Goal: Find specific page/section: Find specific page/section

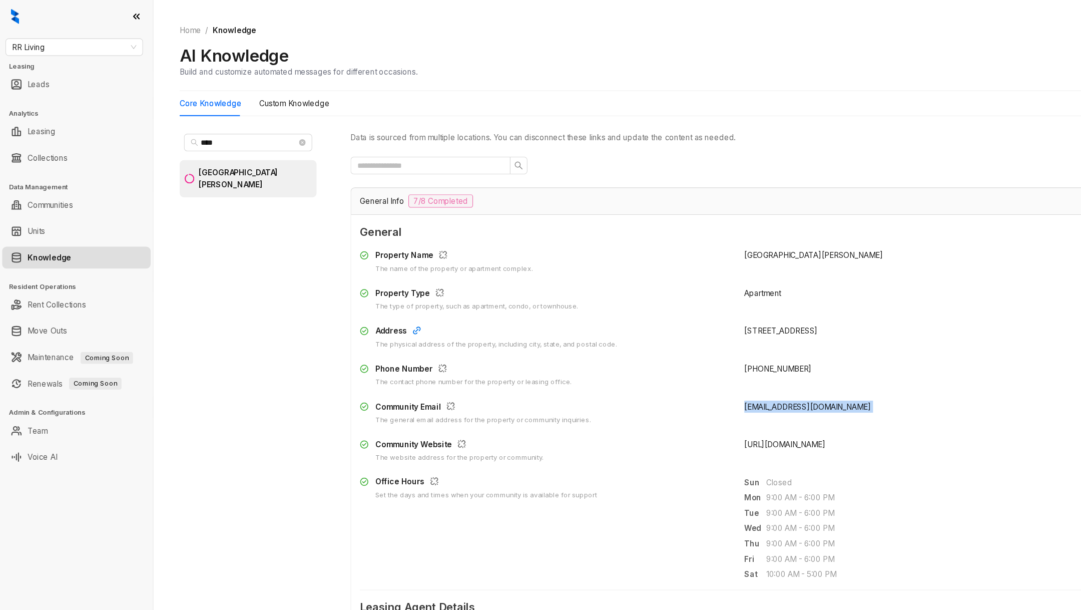
scroll to position [1478, 0]
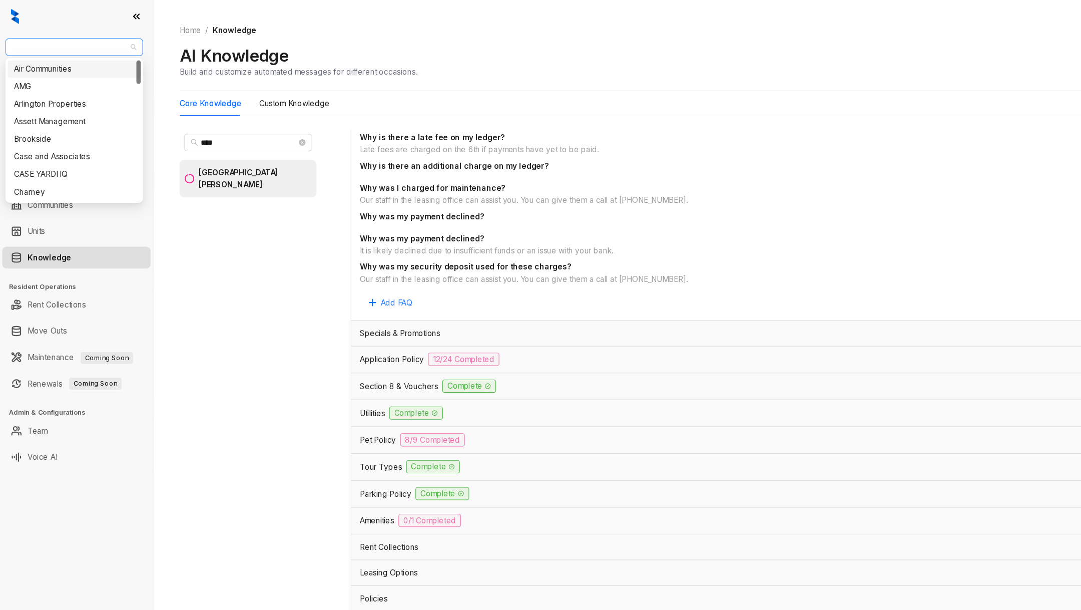
click at [54, 44] on span "RR Living" at bounding box center [68, 43] width 114 height 15
type input "****"
click at [65, 60] on div "Assett Management" at bounding box center [68, 63] width 110 height 11
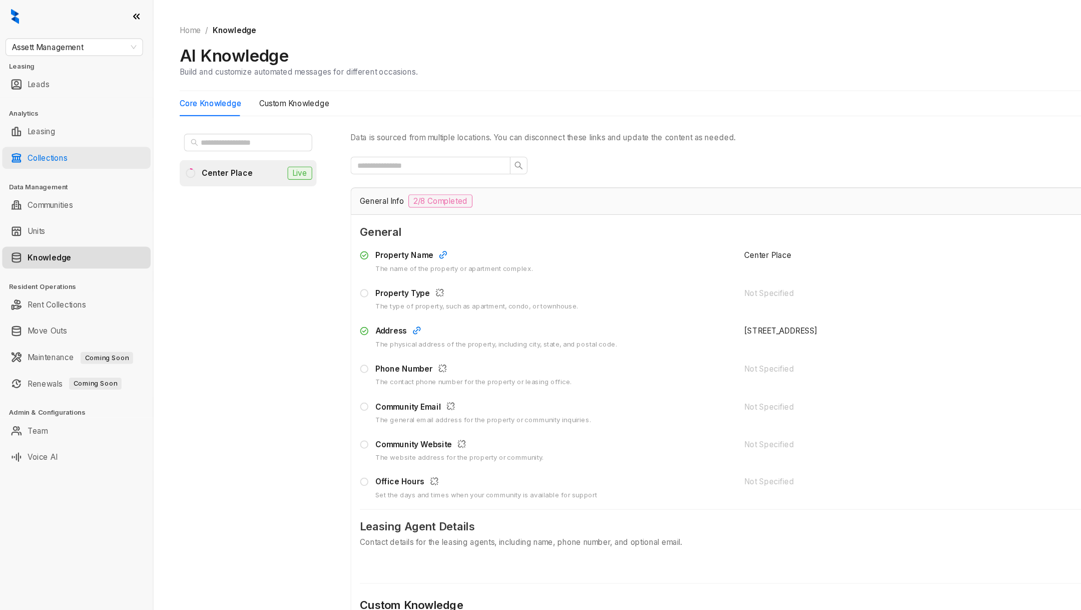
click at [62, 145] on link "Collections" at bounding box center [43, 144] width 37 height 20
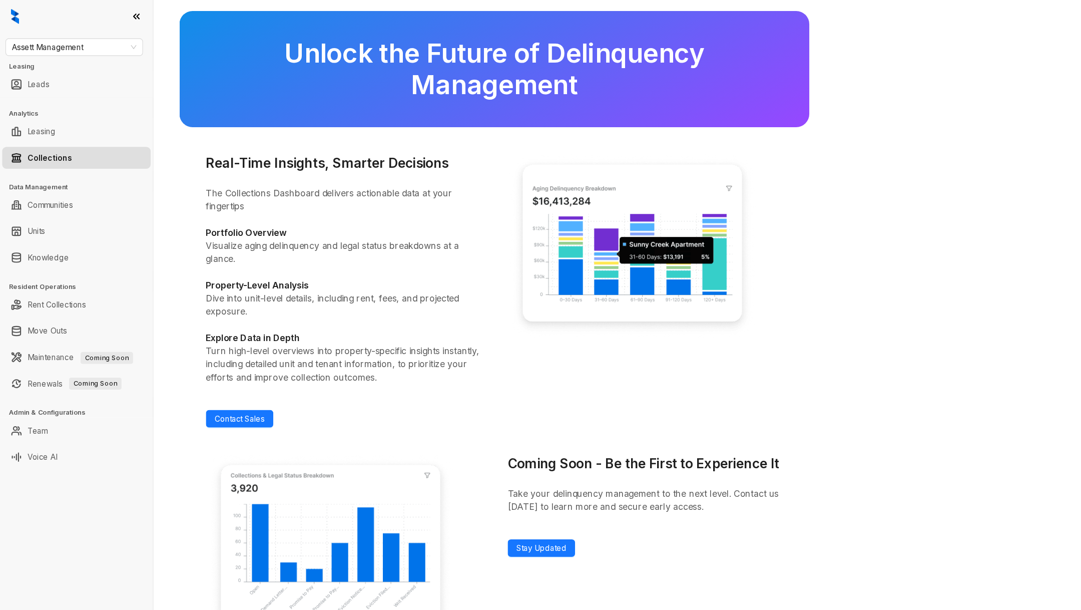
click at [215, 6] on div "Unlock the Future of Delinquency Management Real-Time Insights, Smarter Decisio…" at bounding box center [610, 305] width 941 height 610
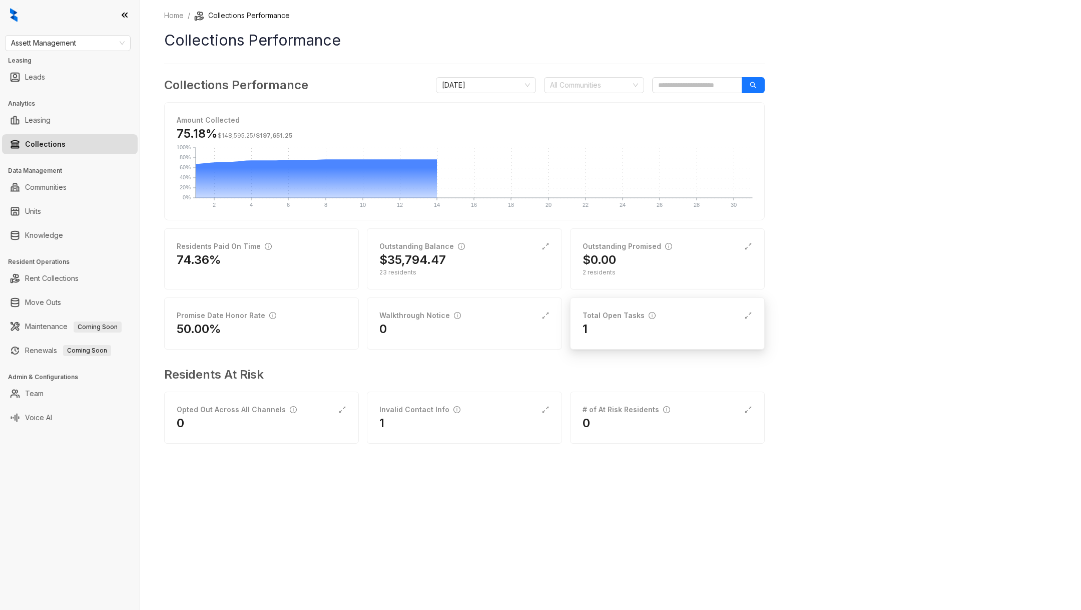
click at [598, 330] on div "1" at bounding box center [668, 329] width 170 height 16
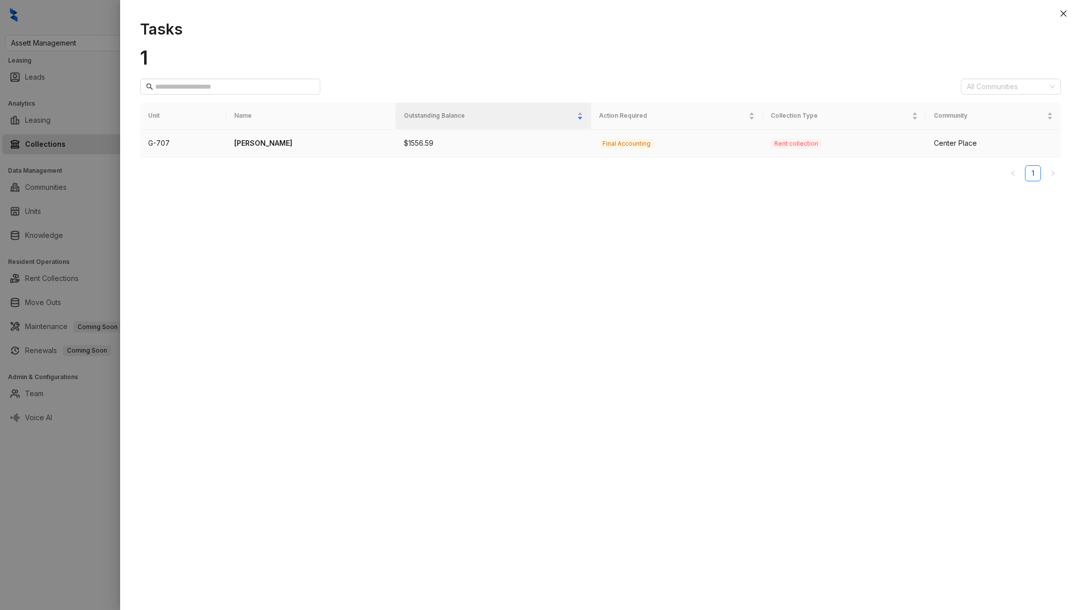
click at [285, 139] on p "Carolina Rojas" at bounding box center [311, 143] width 154 height 11
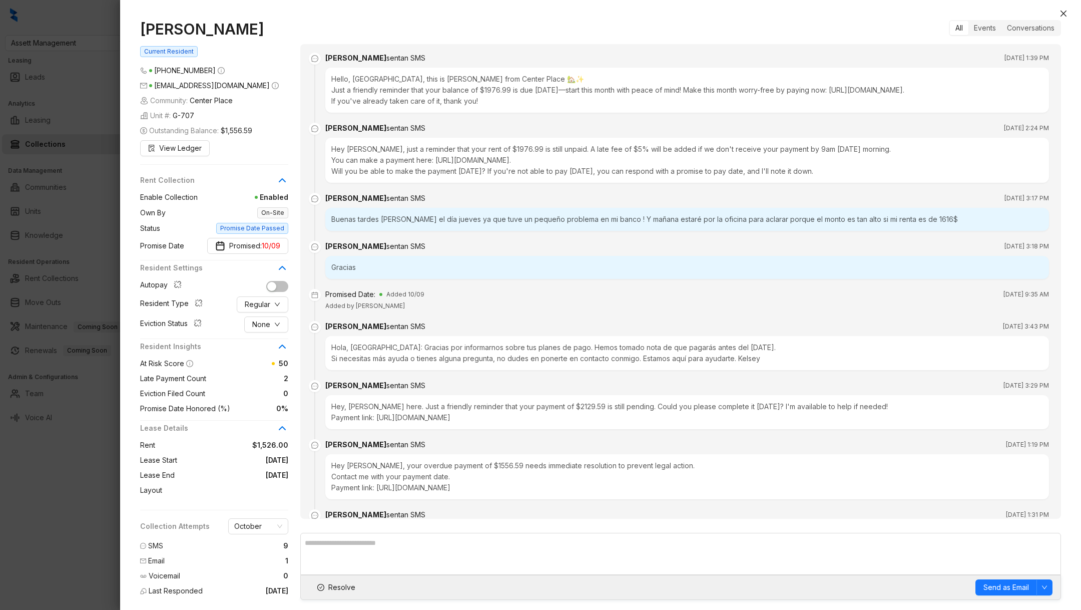
scroll to position [359, 0]
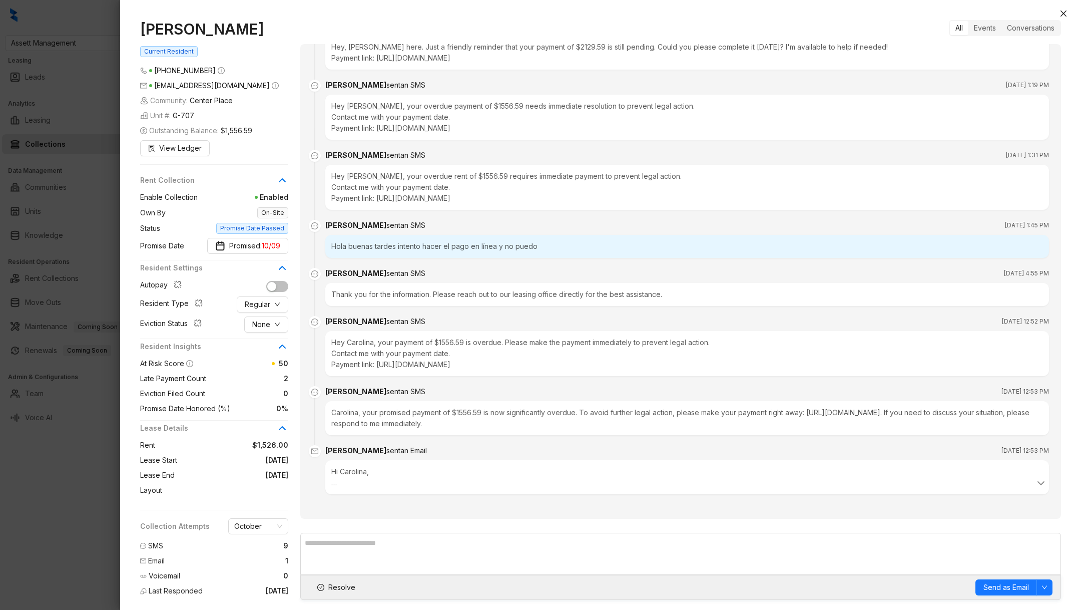
click at [87, 477] on div at bounding box center [540, 305] width 1081 height 610
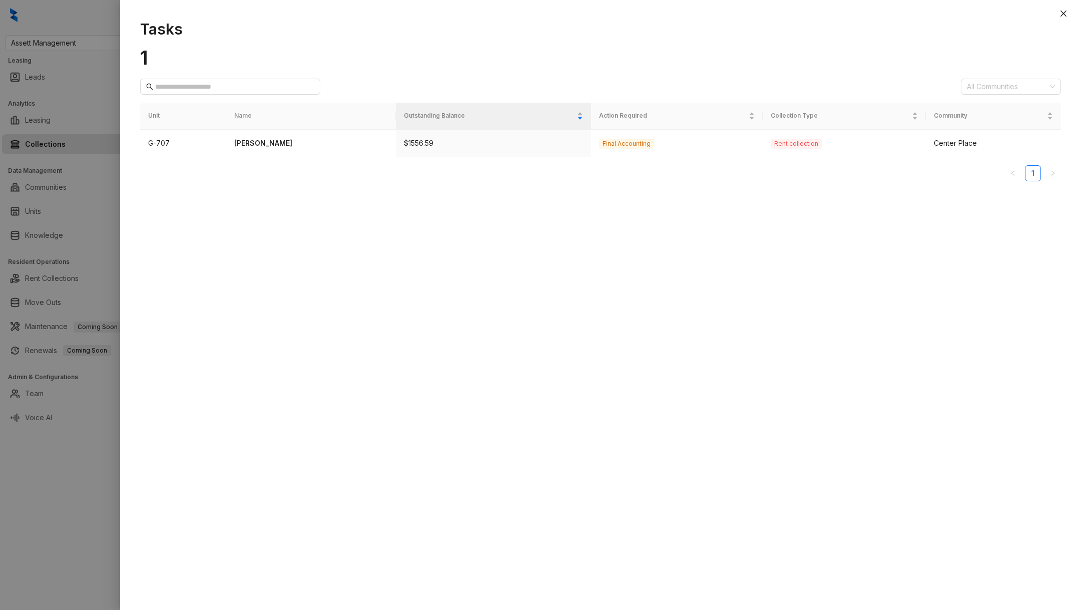
click at [72, 54] on div at bounding box center [540, 305] width 1081 height 610
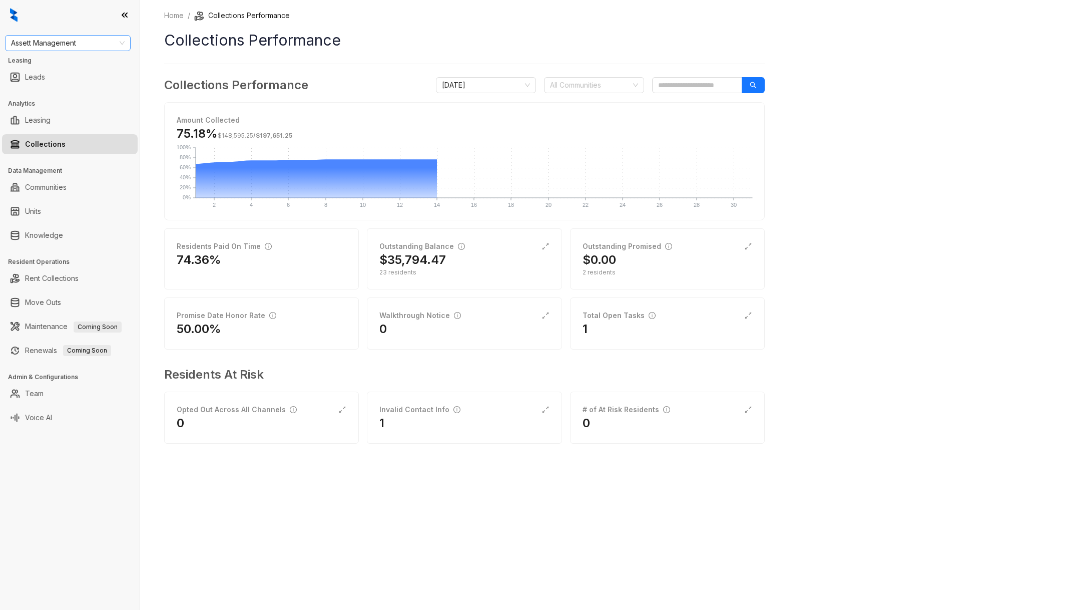
click at [61, 39] on span "Assett Management" at bounding box center [68, 43] width 114 height 15
type input "******"
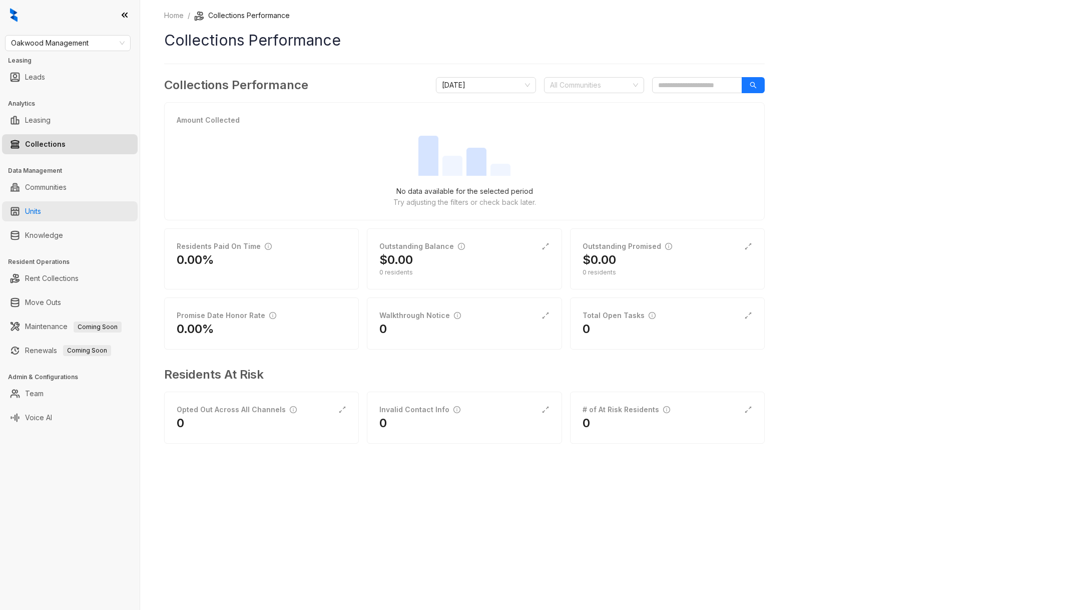
click at [36, 212] on link "Units" at bounding box center [33, 211] width 16 height 20
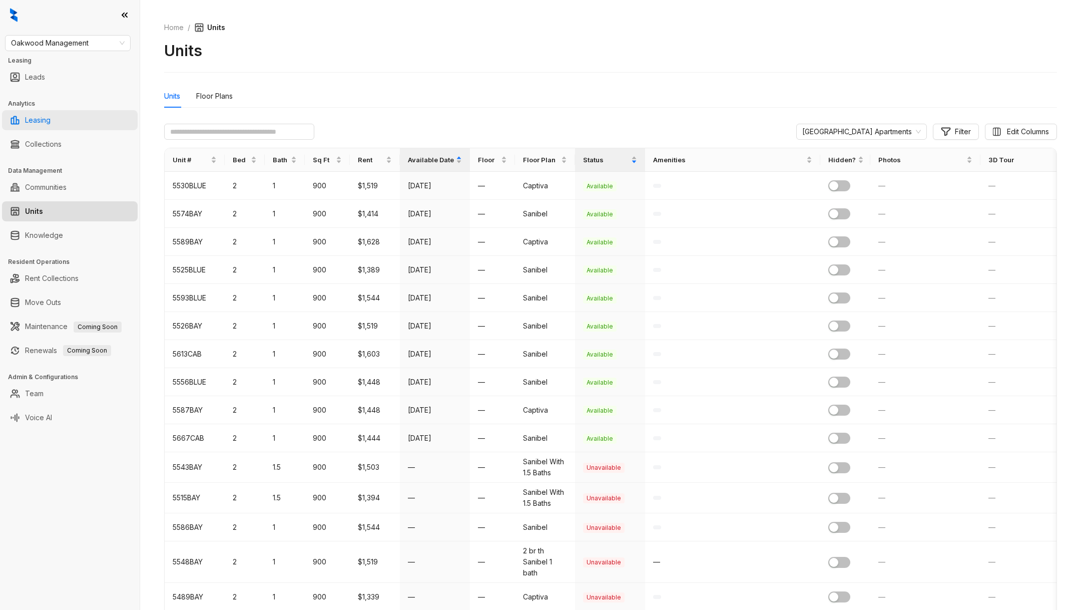
click at [47, 118] on link "Leasing" at bounding box center [38, 120] width 26 height 20
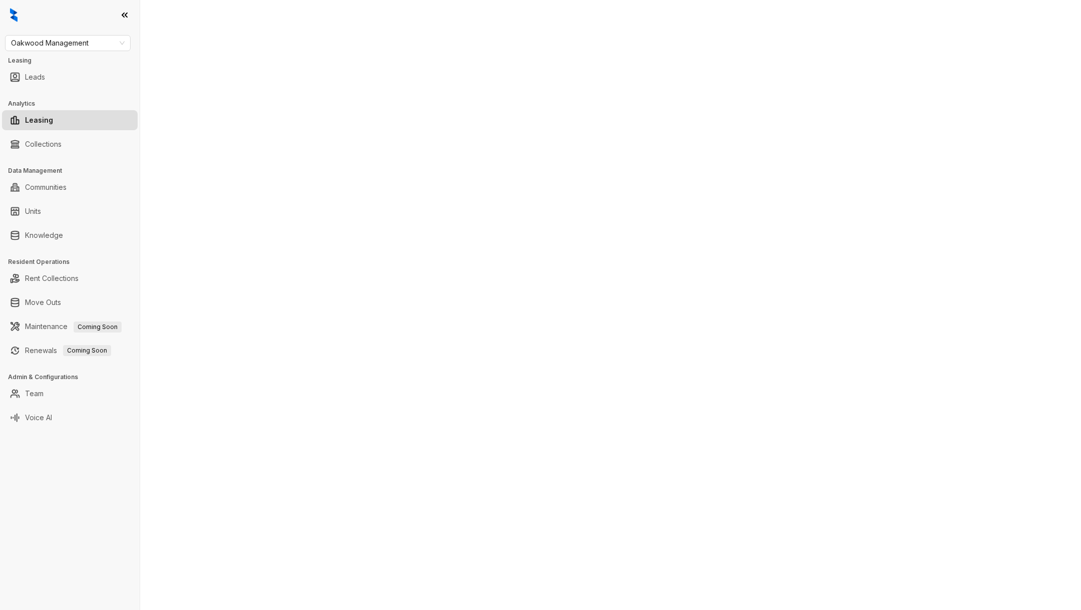
select select "******"
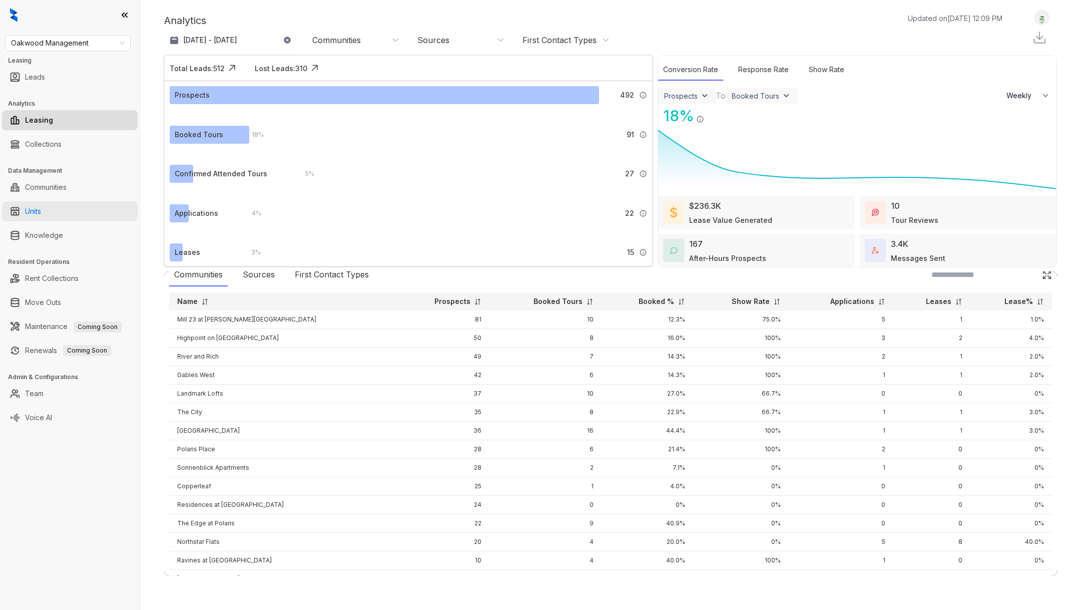
click at [41, 208] on link "Units" at bounding box center [33, 211] width 16 height 20
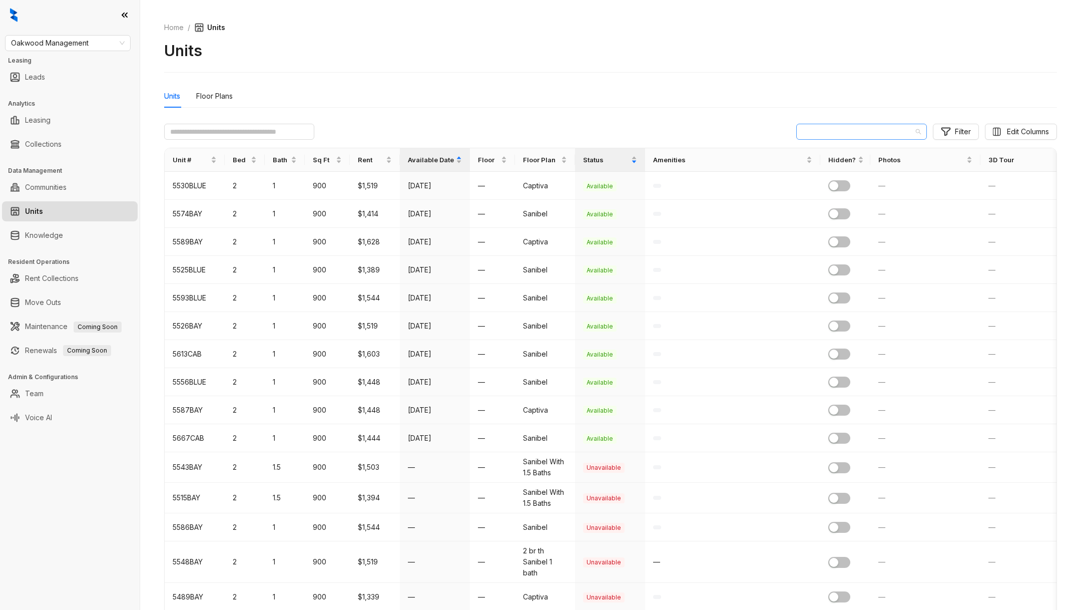
click at [884, 137] on span "Cabot Cove Apartments" at bounding box center [861, 131] width 119 height 15
click at [875, 233] on div "Sonnenblick Apartments" at bounding box center [875, 232] width 84 height 11
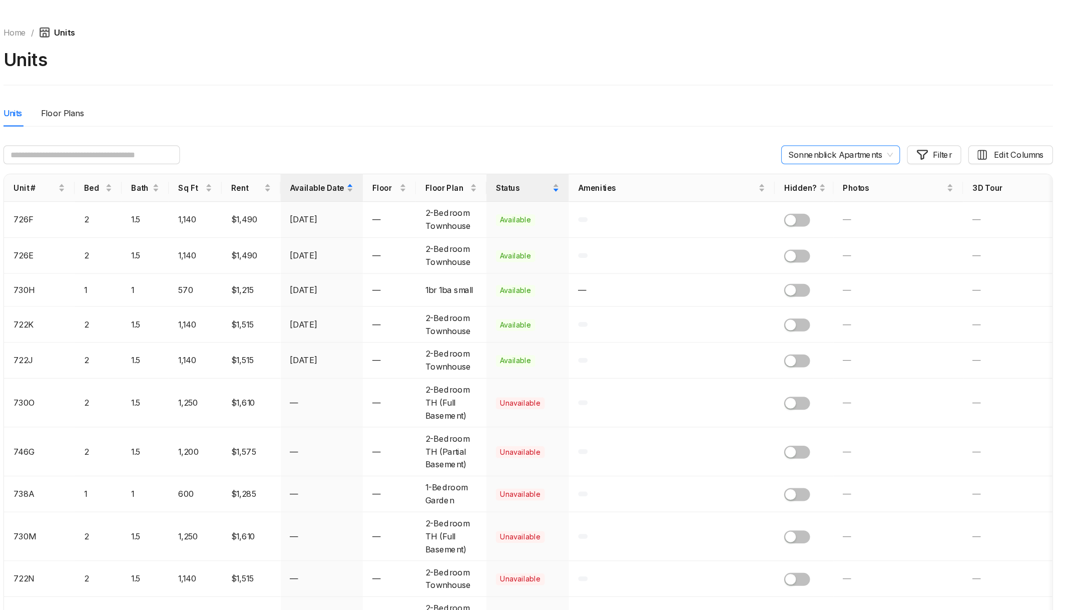
drag, startPoint x: 807, startPoint y: 122, endPoint x: 921, endPoint y: 130, distance: 114.9
drag, startPoint x: 927, startPoint y: 132, endPoint x: 802, endPoint y: 136, distance: 125.2
click at [802, 136] on div "Sonnenblick Apartments Filter Edit Columns" at bounding box center [610, 132] width 893 height 16
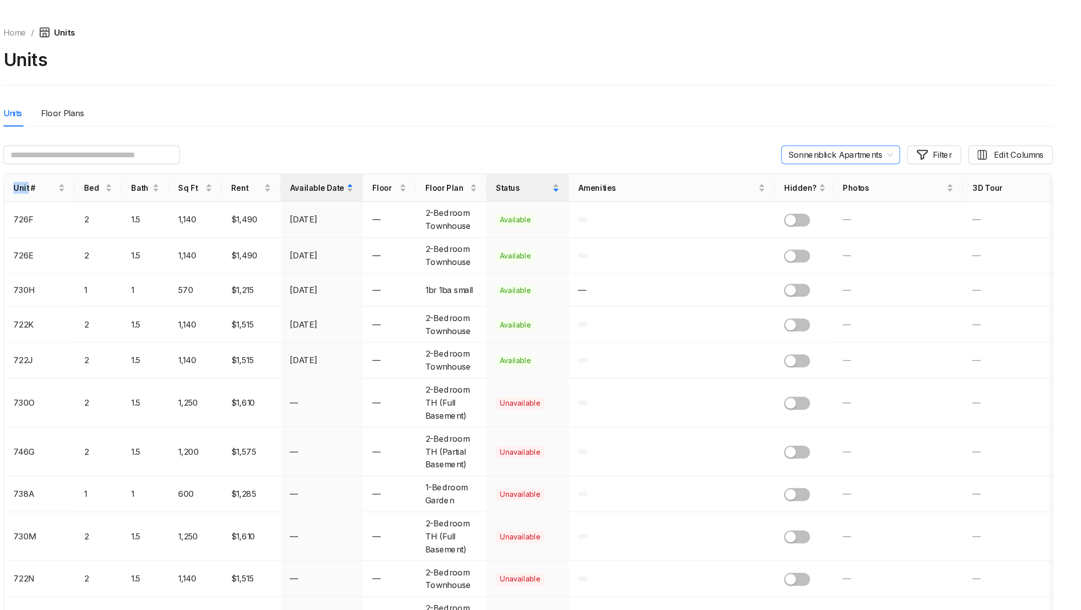
drag, startPoint x: 802, startPoint y: 136, endPoint x: 859, endPoint y: 135, distance: 57.1
click at [861, 136] on div "Sonnenblick Apartments Filter Edit Columns" at bounding box center [610, 132] width 893 height 16
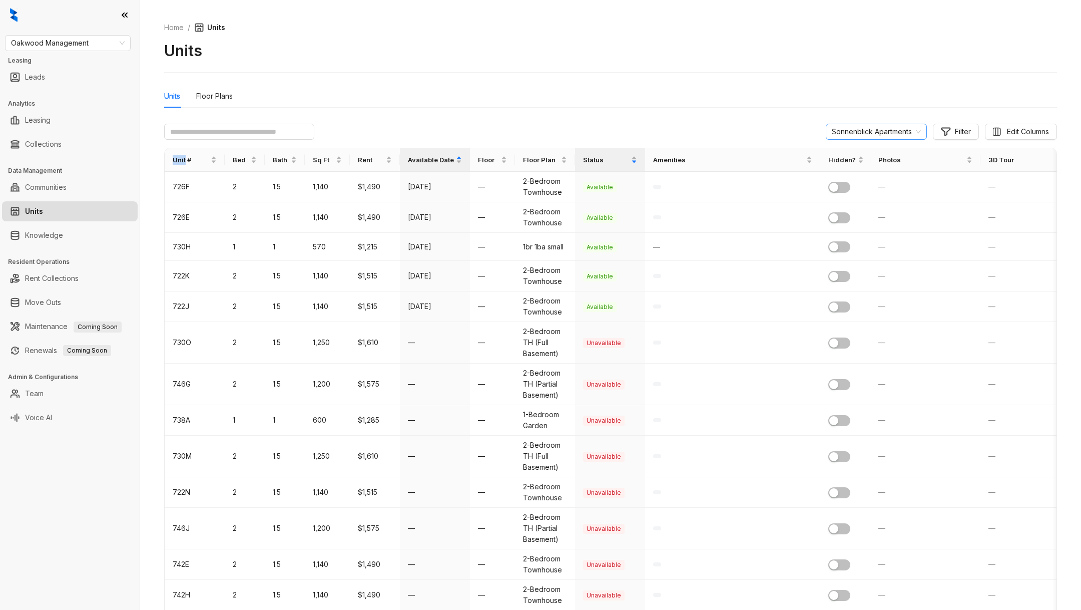
click at [873, 124] on span "Sonnenblick Apartments" at bounding box center [876, 131] width 89 height 15
click at [873, 127] on span "Sonnenblick Apartments" at bounding box center [876, 131] width 89 height 15
click at [873, 128] on span "Sonnenblick Apartments" at bounding box center [876, 131] width 89 height 15
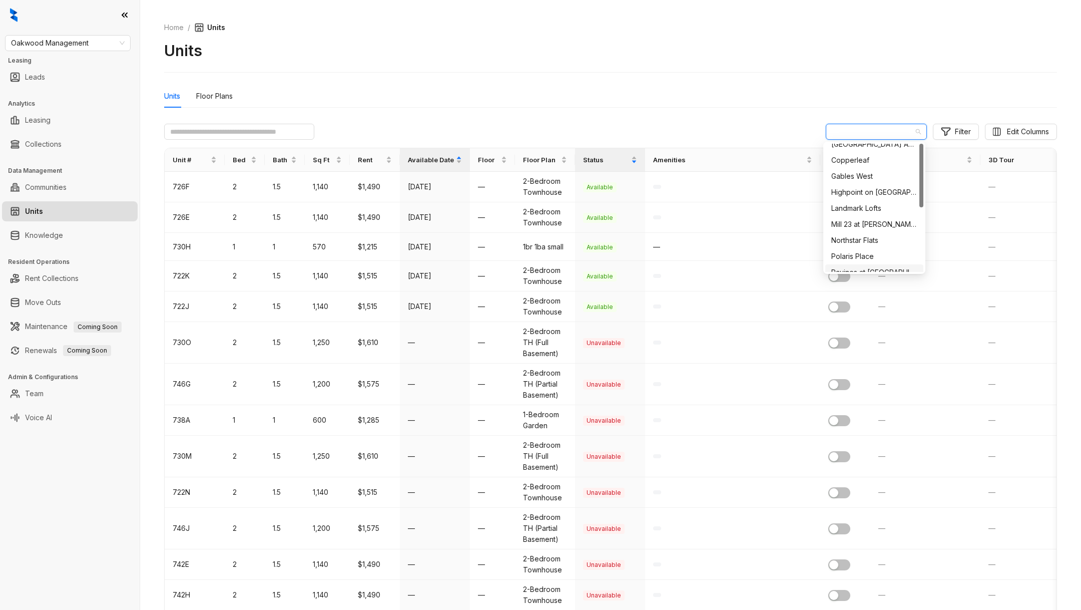
scroll to position [0, 0]
click at [860, 149] on div "Cabot Cove Apartments" at bounding box center [874, 151] width 86 height 11
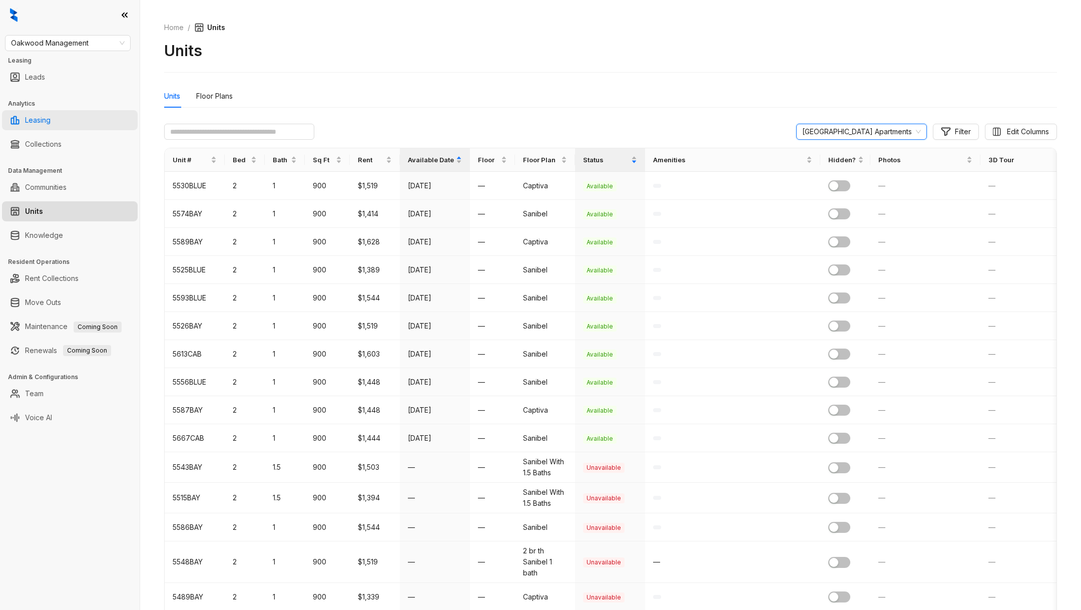
click at [45, 115] on link "Leasing" at bounding box center [38, 120] width 26 height 20
select select "******"
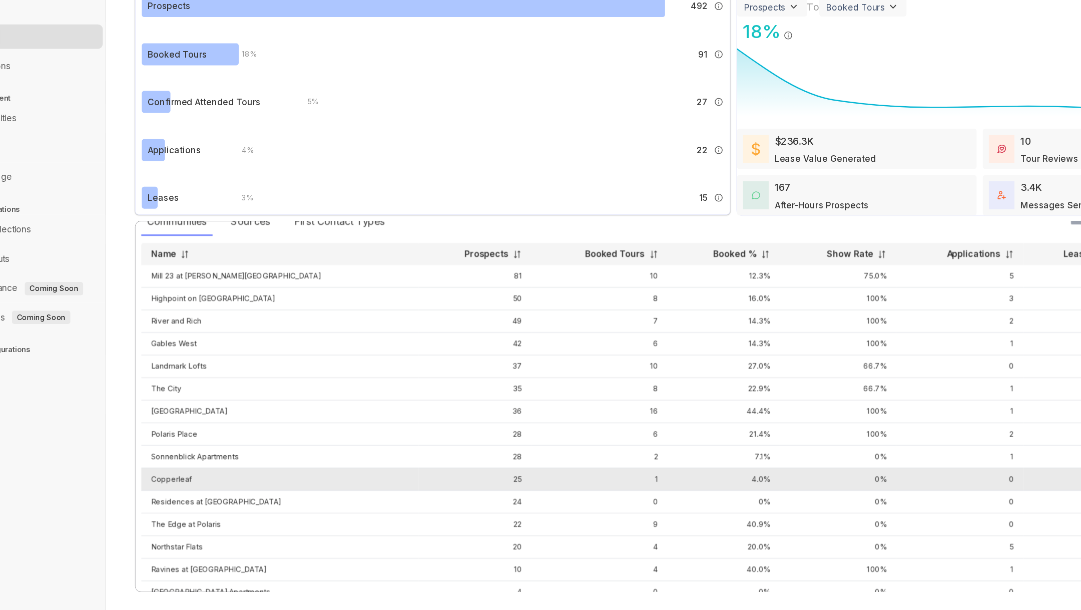
scroll to position [42, 0]
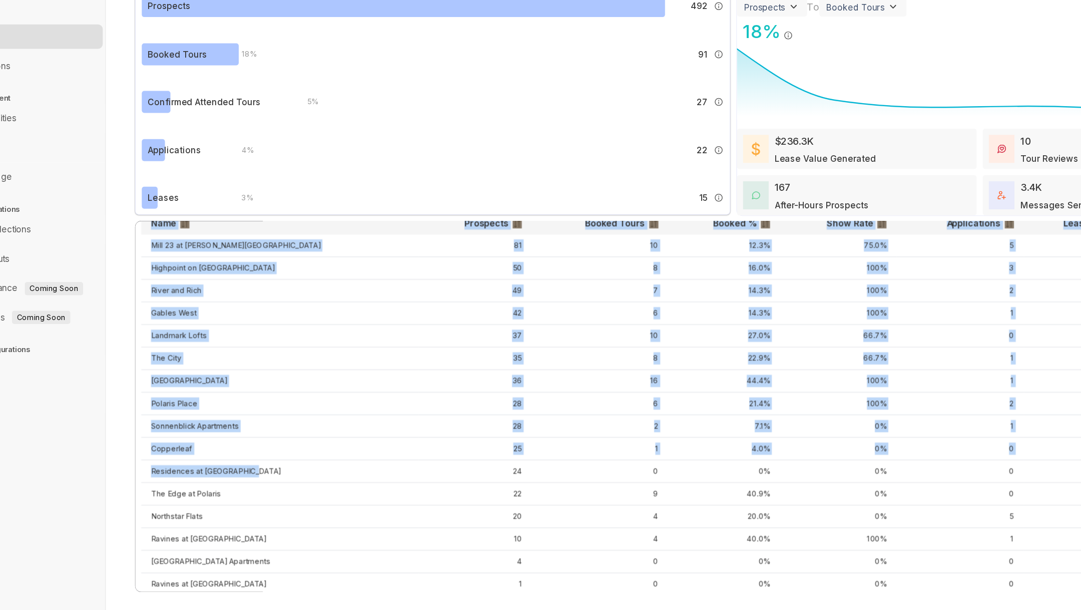
drag, startPoint x: 284, startPoint y: 472, endPoint x: 167, endPoint y: 476, distance: 117.7
click at [167, 477] on div "Communities Sources First Contact Types Name Prospects Booked Tours Booked % Sh…" at bounding box center [610, 423] width 893 height 304
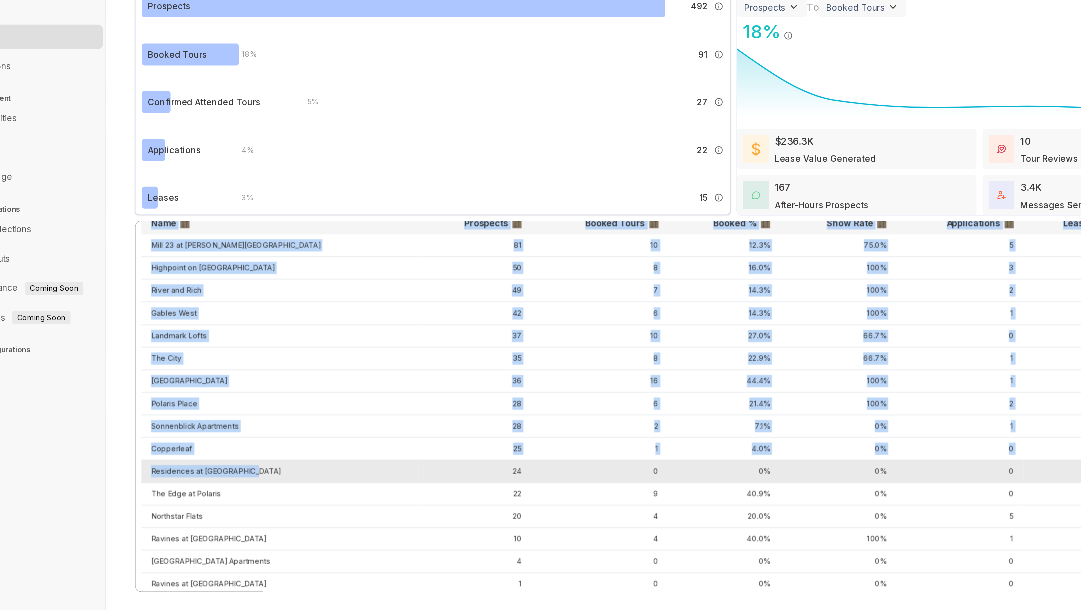
click at [170, 476] on td "Residences at Topiary Park" at bounding box center [283, 476] width 228 height 19
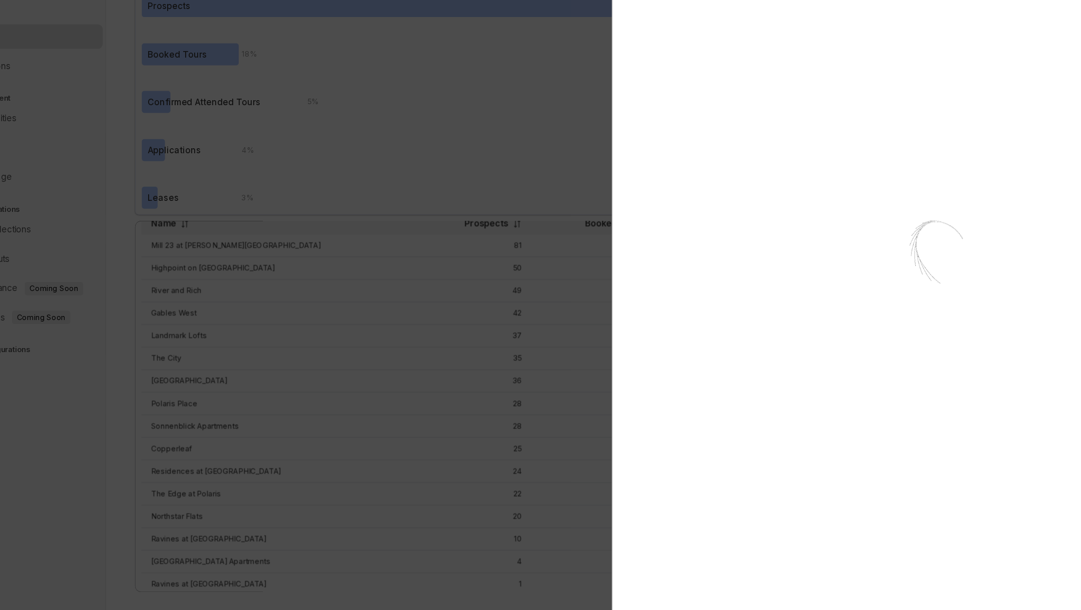
select select "******"
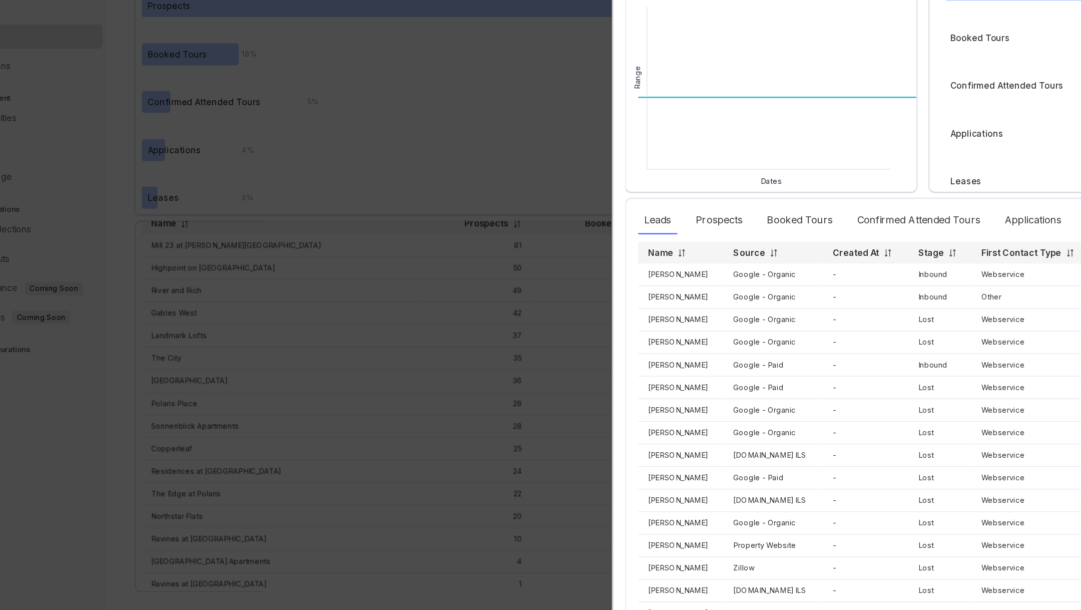
click at [362, 467] on div at bounding box center [540, 305] width 1081 height 610
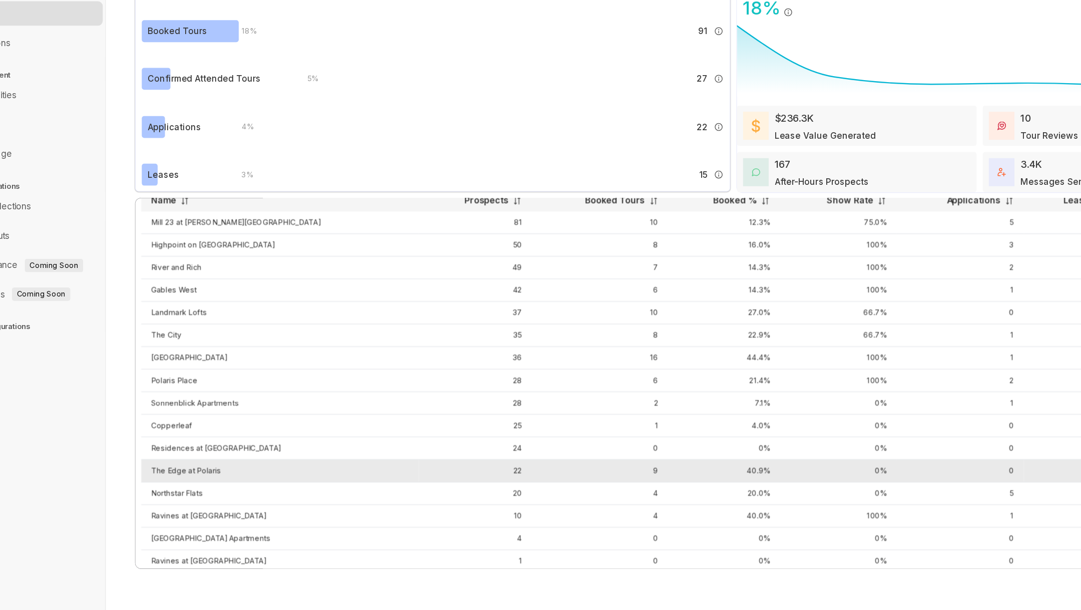
scroll to position [0, 0]
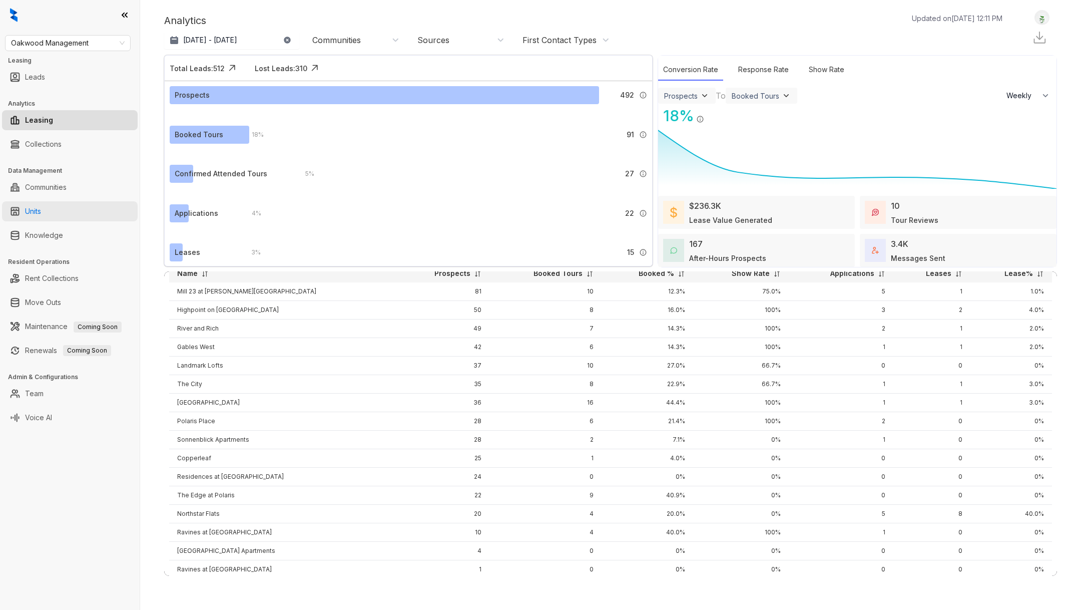
click at [41, 212] on link "Units" at bounding box center [33, 211] width 16 height 20
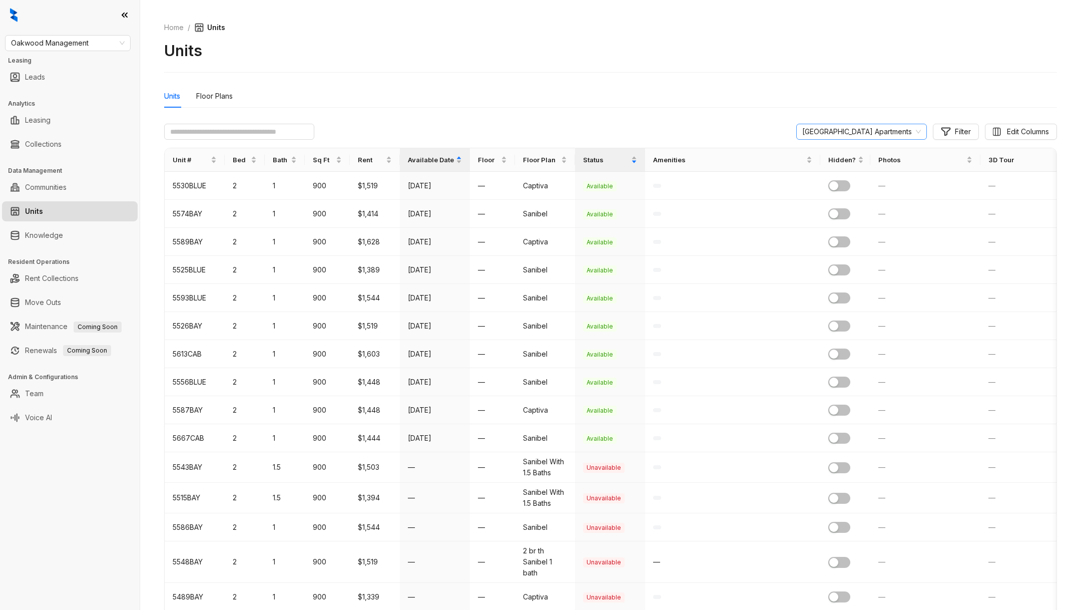
click at [887, 131] on span "Cabot Cove Apartments" at bounding box center [861, 131] width 119 height 15
type input "******"
